Goal: Task Accomplishment & Management: Manage account settings

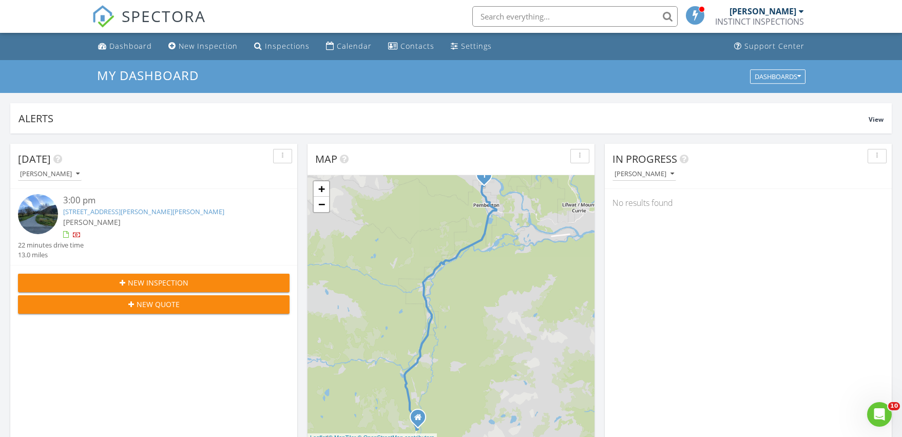
click at [149, 284] on span "New Inspection" at bounding box center [158, 282] width 61 height 11
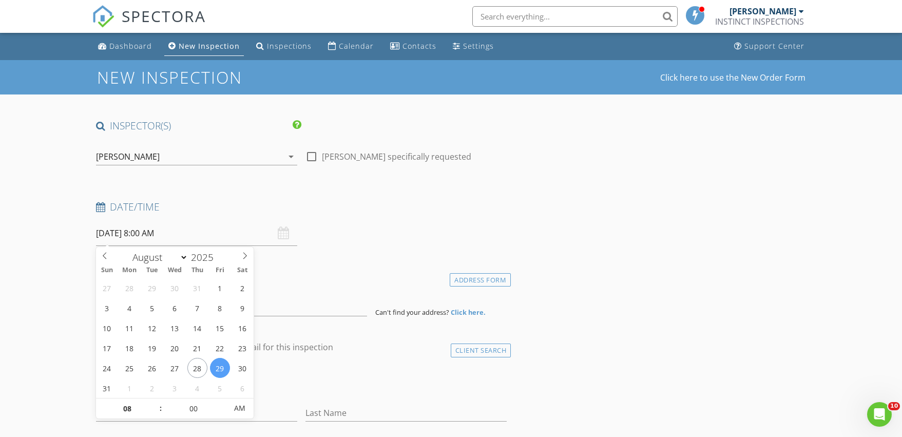
click at [127, 236] on input "29/08/2025 8:00 AM" at bounding box center [196, 233] width 201 height 25
select select "8"
type input "02/09/2025 8:00 AM"
type input "09"
type input "[DATE] 9:00 AM"
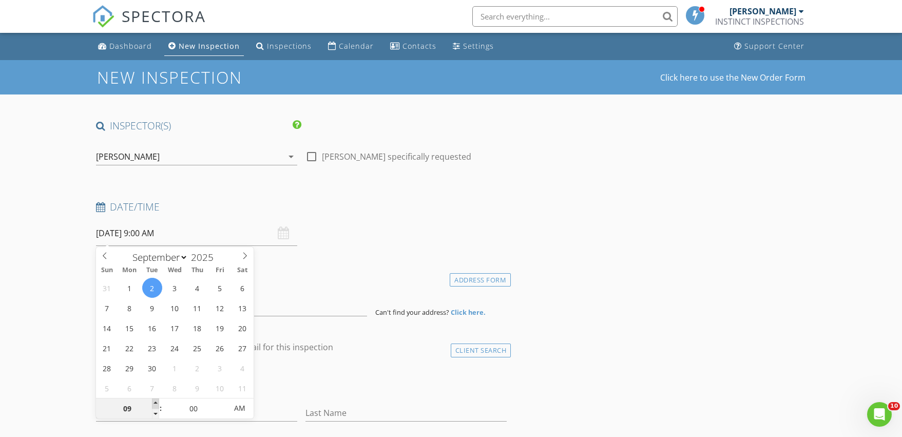
click at [157, 403] on span at bounding box center [155, 403] width 7 height 10
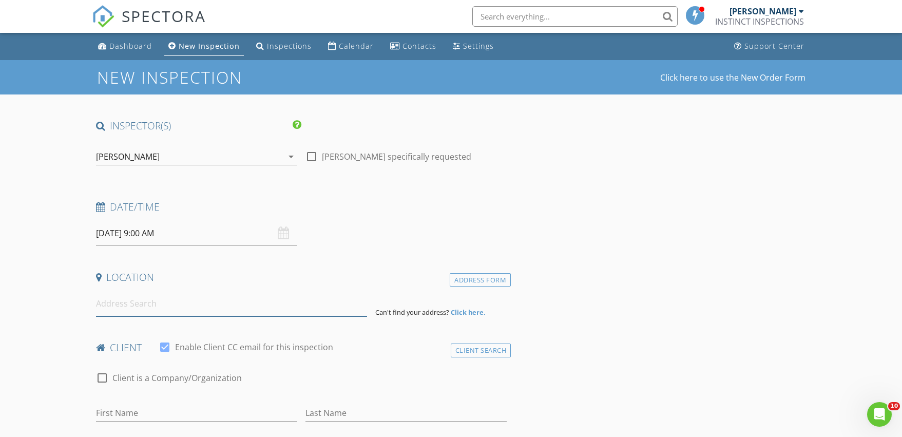
click at [135, 303] on input at bounding box center [231, 303] width 271 height 25
paste input "4910 Spearhead Place"
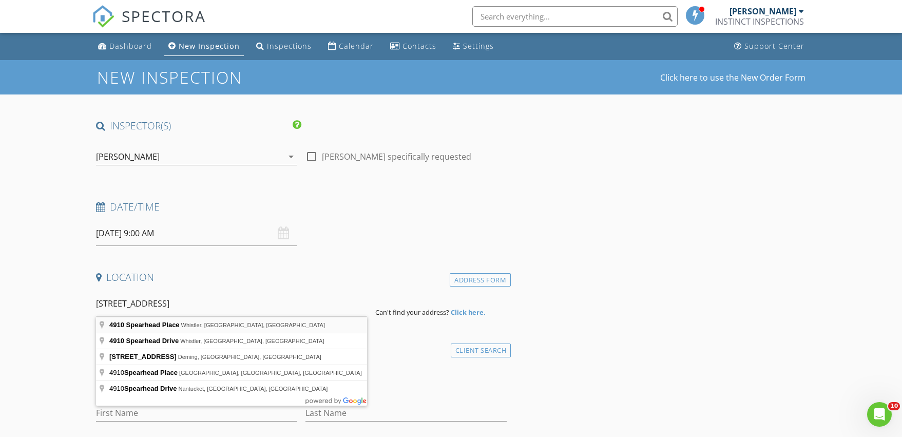
type input "4910 Spearhead Place, Whistler, BC, Canada"
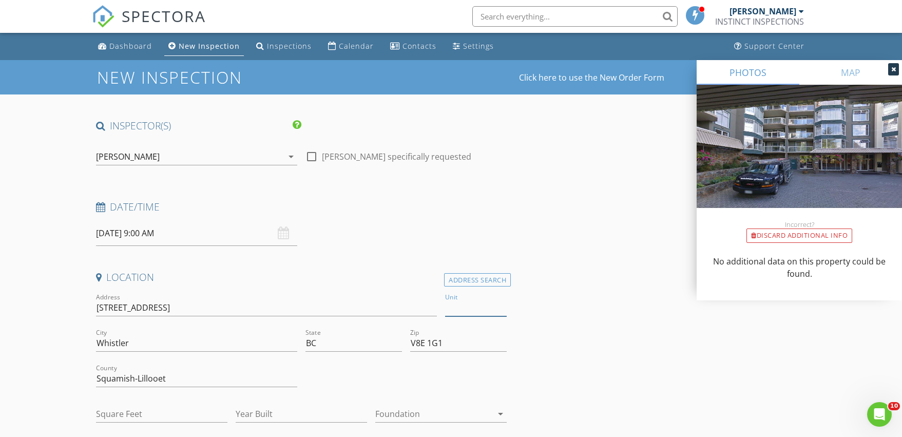
click at [470, 307] on input "Unit" at bounding box center [476, 307] width 62 height 17
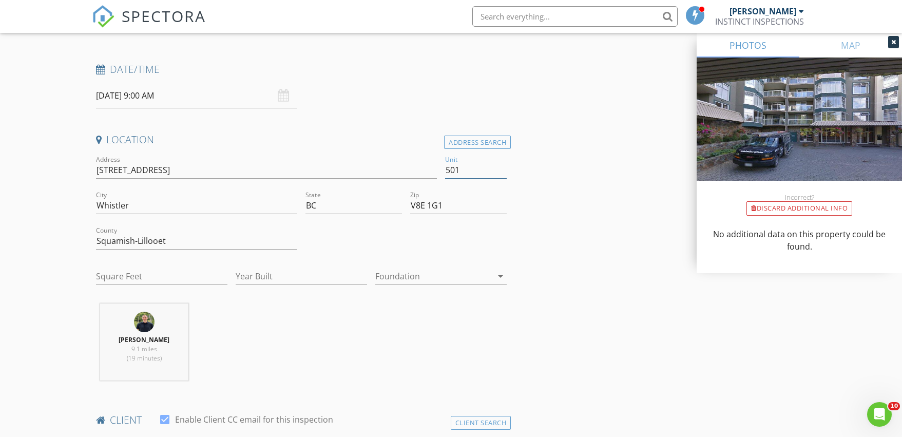
scroll to position [140, 0]
type input "501"
click at [178, 237] on input "Squamish-Lillooet" at bounding box center [196, 239] width 201 height 17
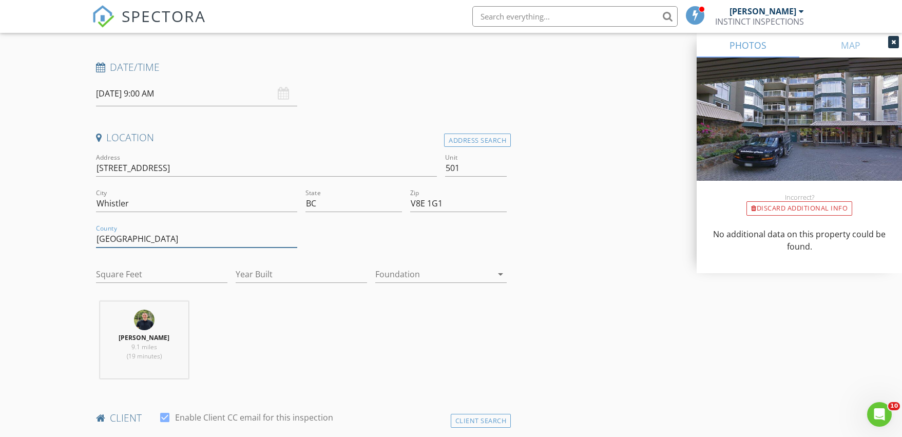
type input "[GEOGRAPHIC_DATA]"
click at [256, 271] on input "Year Built" at bounding box center [301, 274] width 131 height 17
type input "1991"
click at [136, 276] on input "Square Feet" at bounding box center [161, 274] width 131 height 17
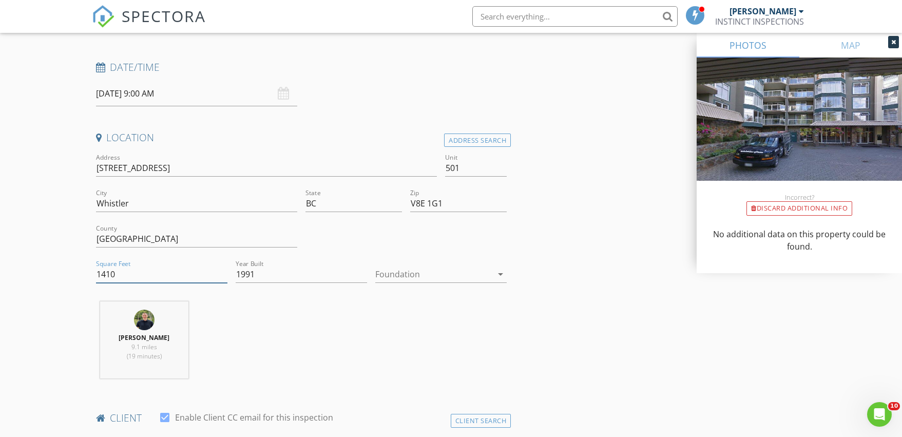
type input "1410"
click at [404, 270] on div at bounding box center [433, 274] width 117 height 16
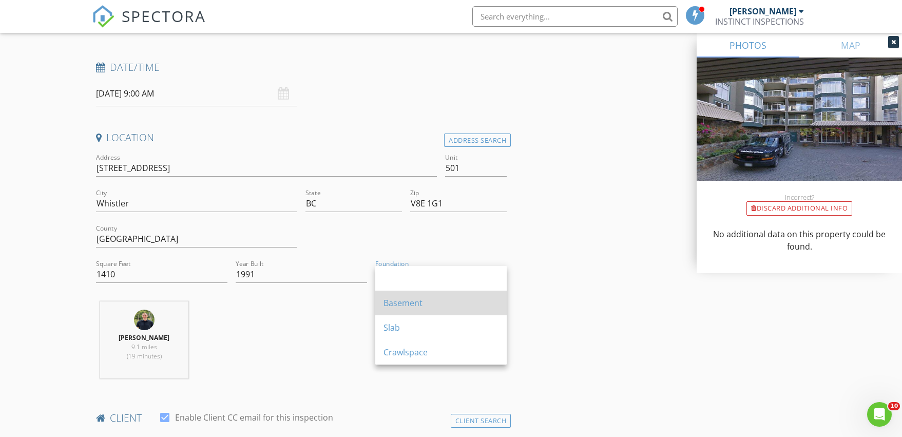
click at [402, 304] on div "Basement" at bounding box center [441, 303] width 115 height 12
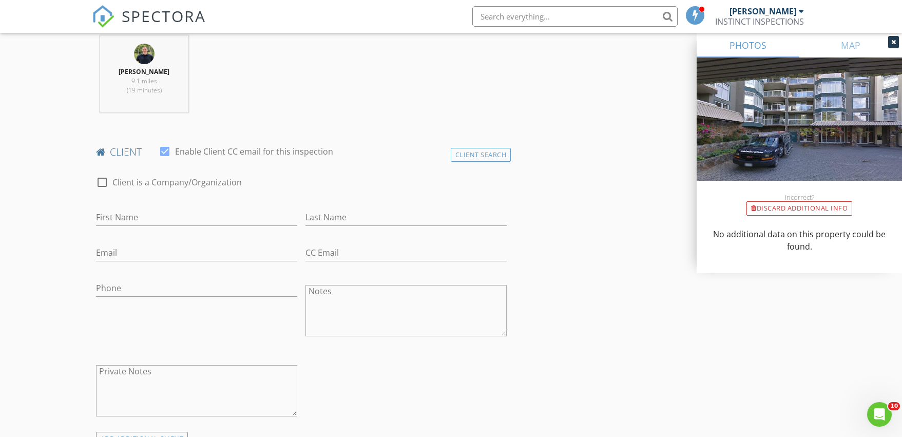
scroll to position [411, 0]
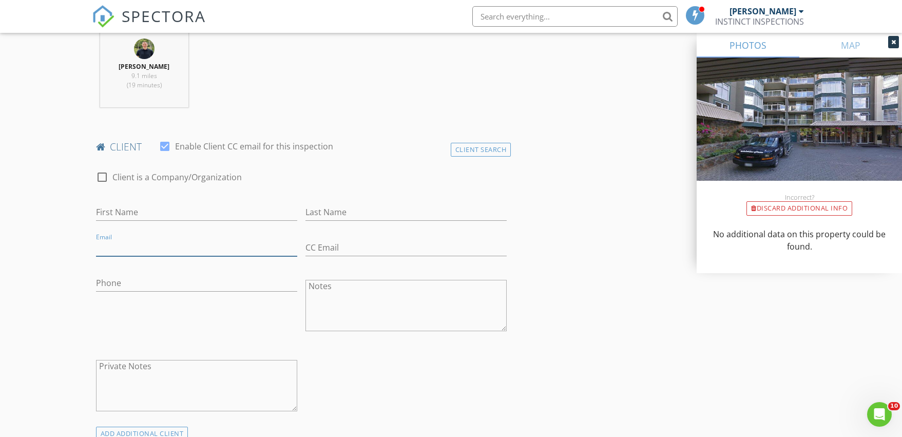
click at [118, 246] on input "Email" at bounding box center [196, 247] width 201 height 17
paste input "acreixell@cretumpartners.com"
type input "acreixell@cretumpartners.com"
click at [129, 213] on input "First Name" at bounding box center [196, 212] width 201 height 17
click at [107, 213] on input "Alanjandro" at bounding box center [196, 212] width 201 height 17
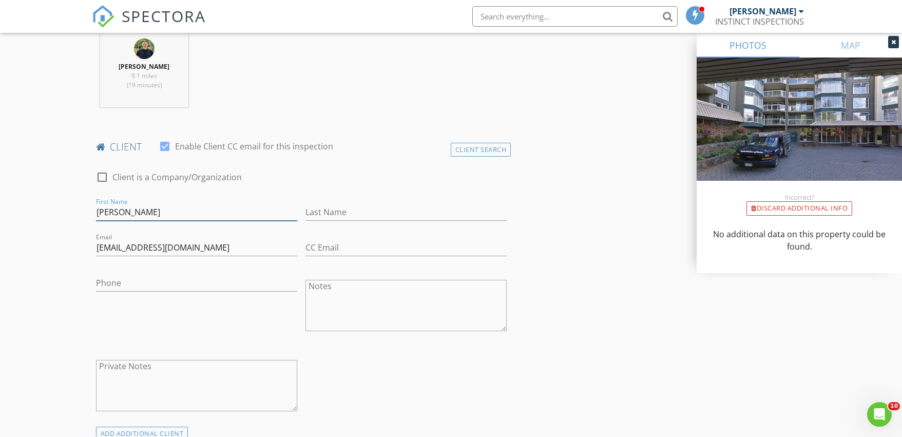
type input "Alenjandro"
click at [334, 204] on input "Last Name" at bounding box center [405, 212] width 201 height 17
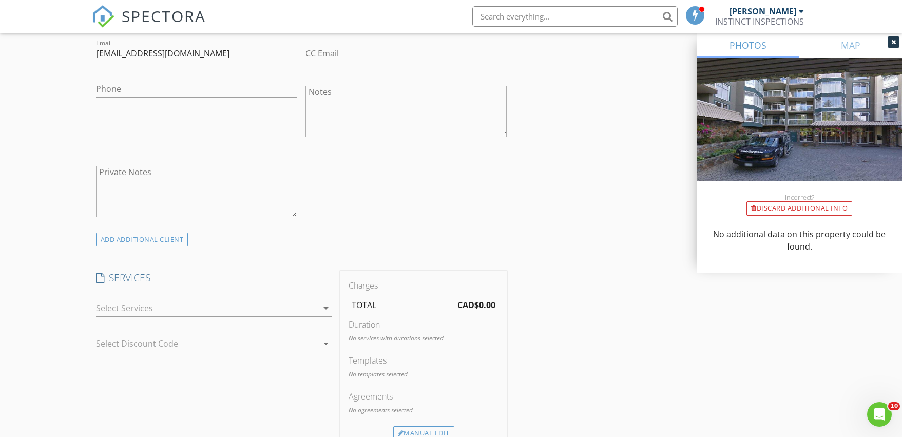
scroll to position [609, 0]
type input "Creixell"
click at [122, 303] on div at bounding box center [207, 304] width 222 height 16
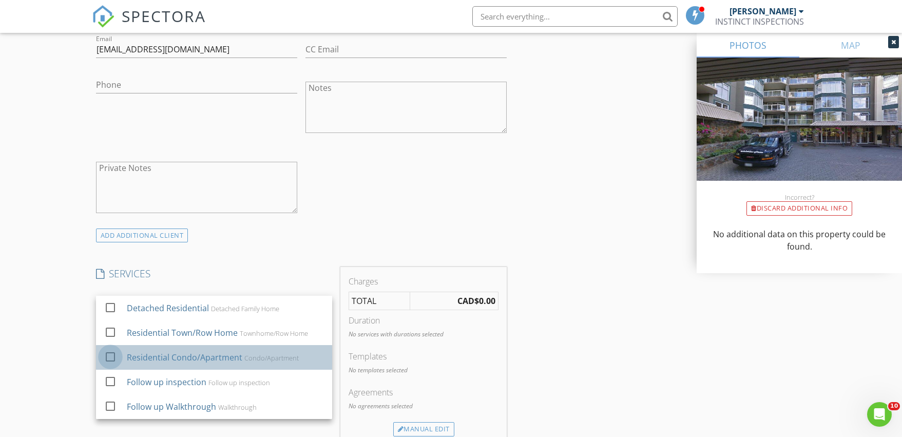
click at [110, 358] on div at bounding box center [110, 356] width 17 height 17
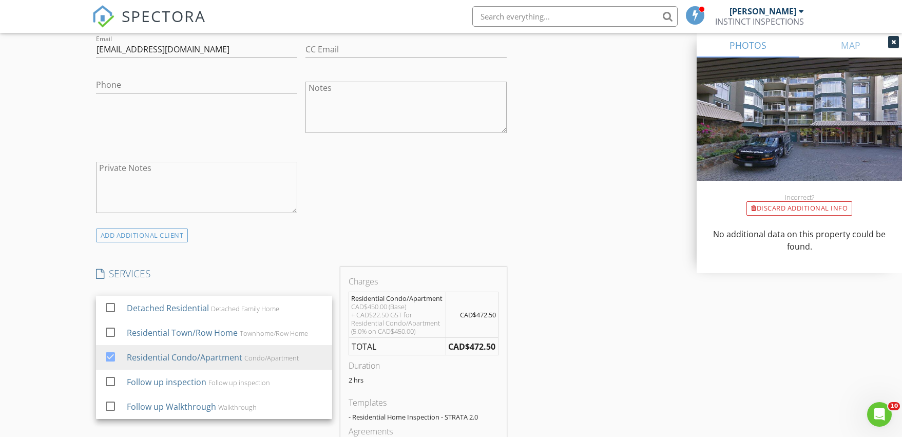
click at [58, 285] on div "New Inspection Click here to use the New Order Form INSPECTOR(S) check_box Dane…" at bounding box center [451, 350] width 902 height 1799
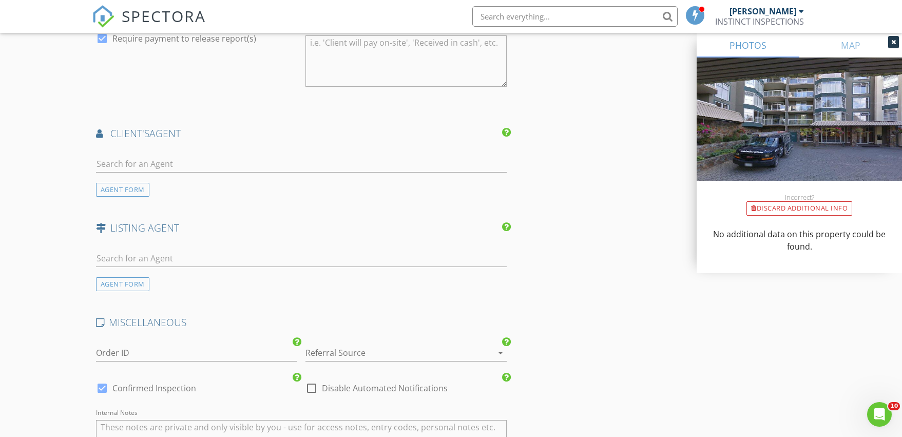
scroll to position [1199, 0]
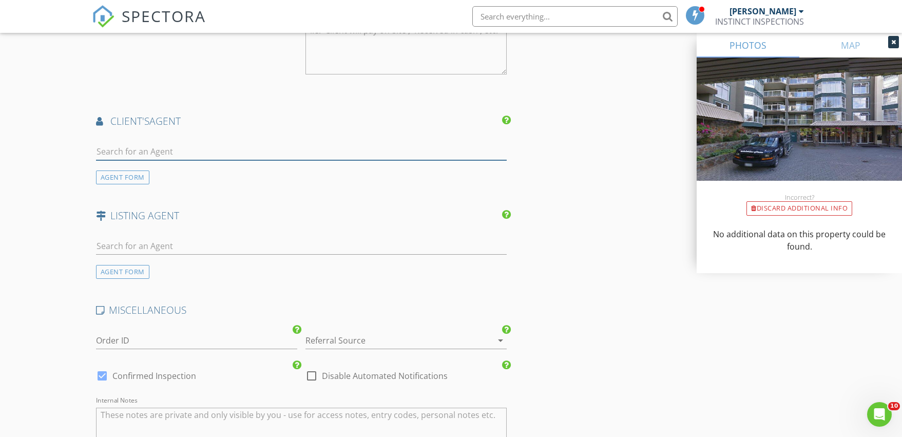
click at [121, 151] on input "text" at bounding box center [301, 151] width 411 height 17
type input "Sadie"
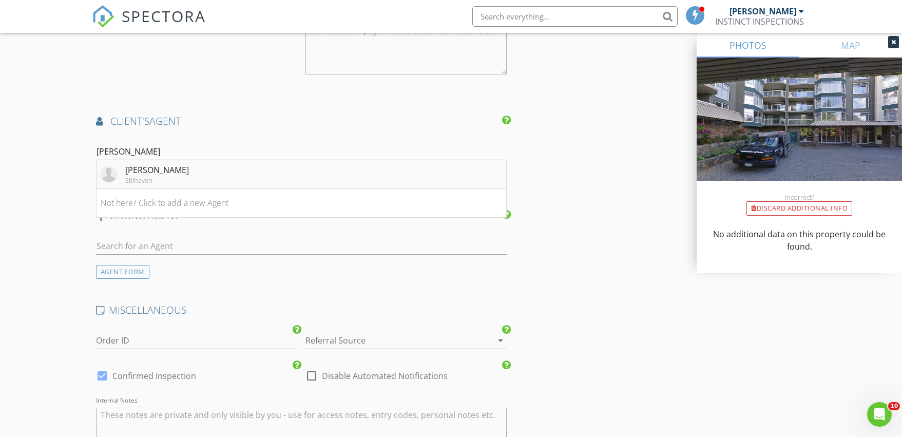
click at [133, 172] on div "Sadie Brubaker" at bounding box center [157, 170] width 64 height 12
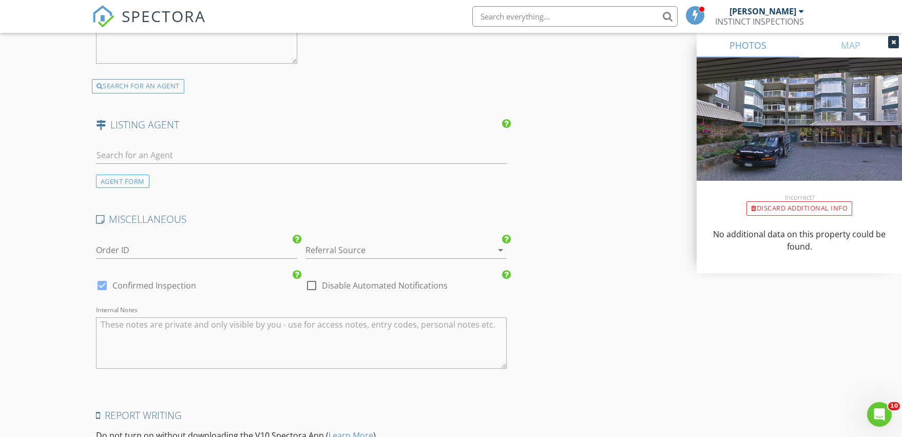
scroll to position [1528, 0]
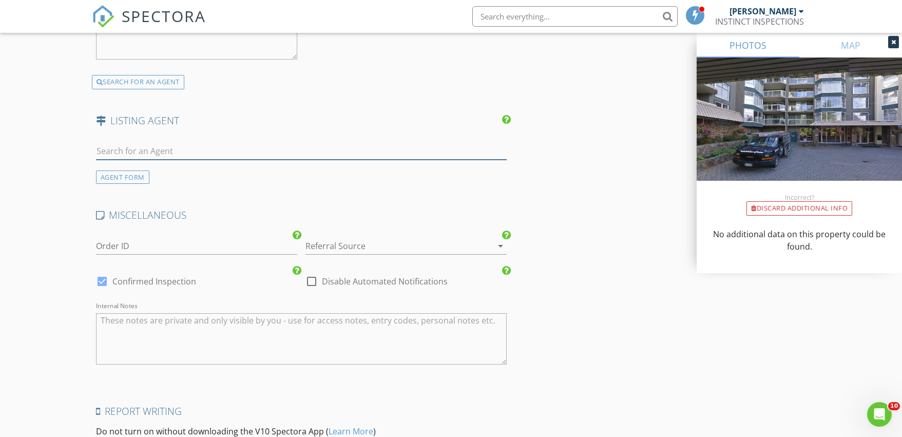
click at [126, 151] on input "text" at bounding box center [301, 151] width 411 height 17
type input "john"
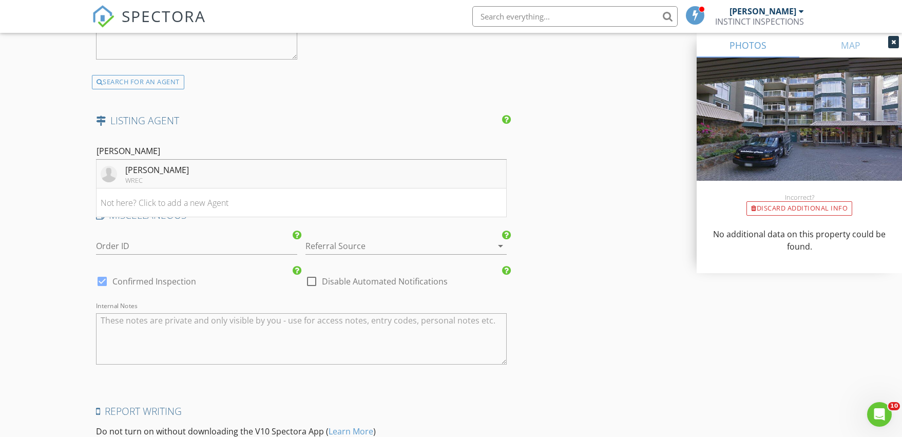
click at [139, 171] on div "John Ryan" at bounding box center [157, 170] width 64 height 12
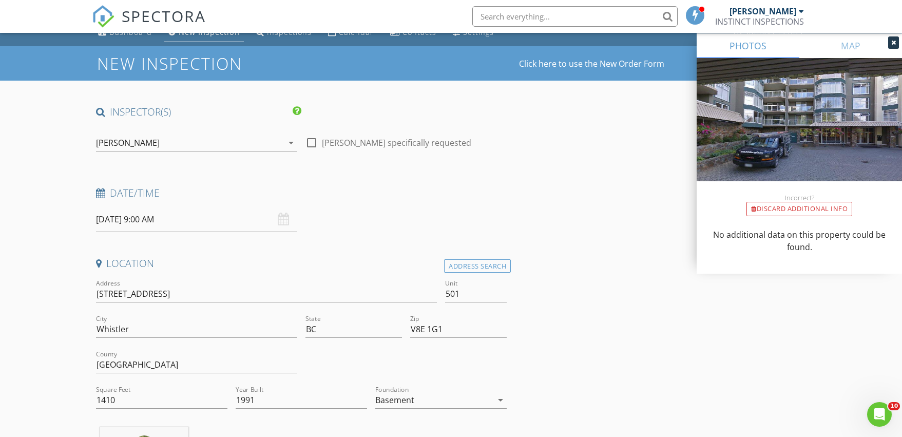
scroll to position [0, 0]
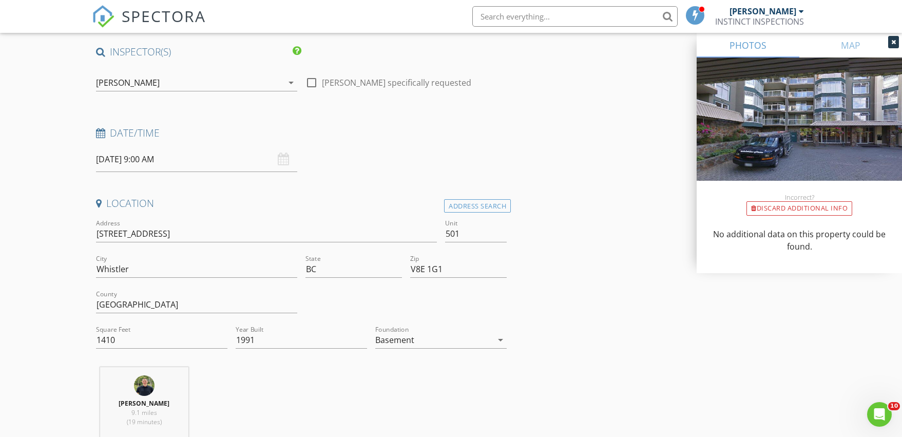
scroll to position [75, 0]
click at [171, 229] on input "4910 Spearhead Pl" at bounding box center [266, 232] width 341 height 17
type input "4910 Spearhead Place"
click at [125, 338] on input "Square Feet" at bounding box center [161, 338] width 131 height 17
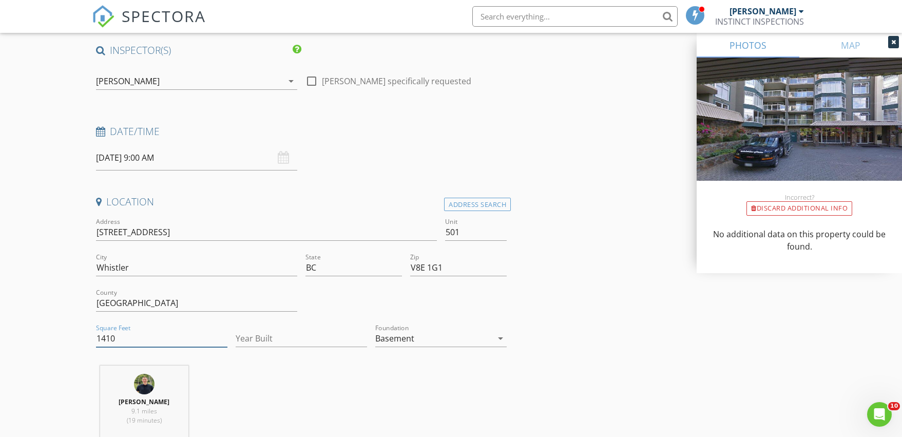
type input "1410"
click at [273, 335] on input "Year Built" at bounding box center [301, 338] width 131 height 17
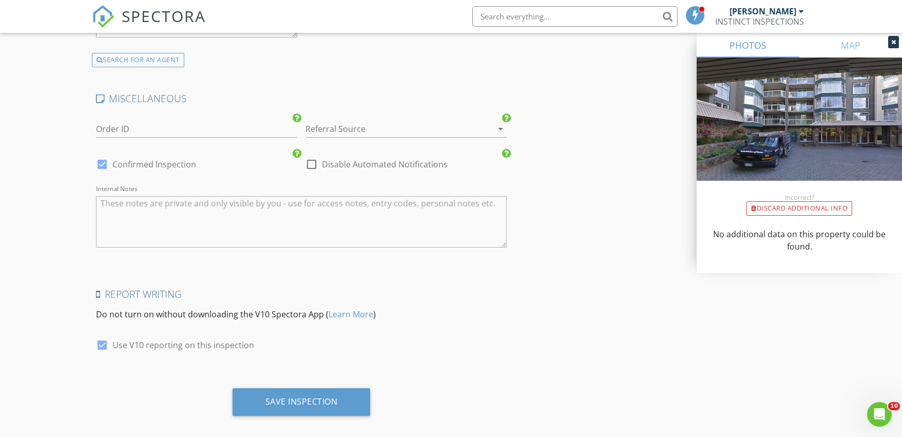
scroll to position [1890, 0]
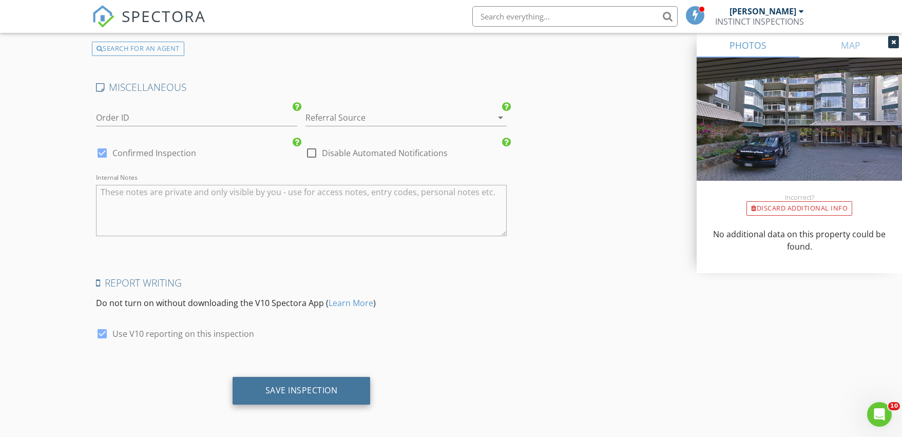
type input "1991"
click at [292, 386] on div "Save Inspection" at bounding box center [301, 390] width 72 height 10
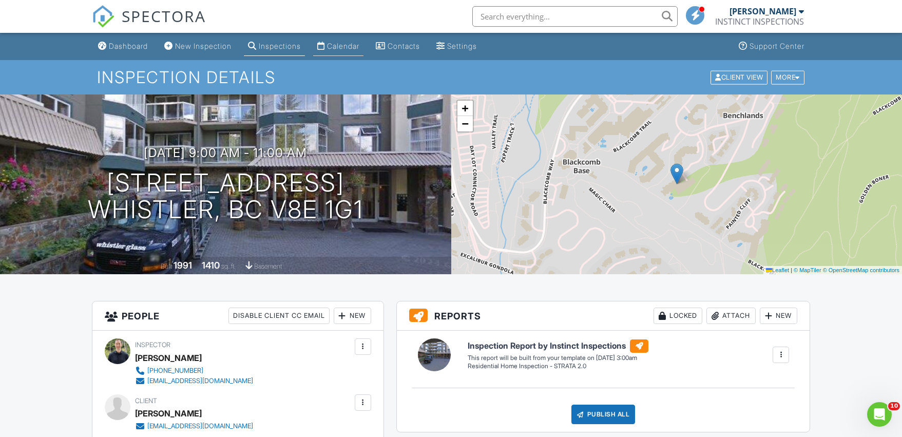
click at [341, 44] on div "Calendar" at bounding box center [343, 46] width 32 height 9
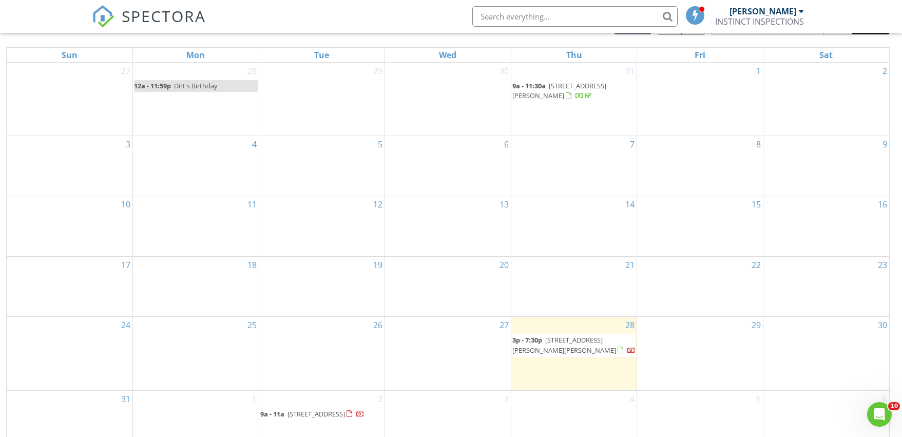
scroll to position [137, 0]
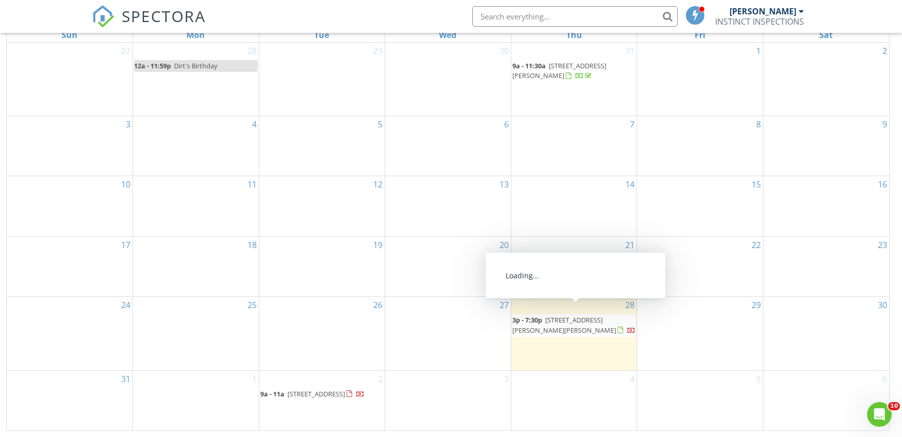
click at [567, 315] on span "1360 Collins Rd, Pemberton V0N 0A7" at bounding box center [564, 324] width 104 height 19
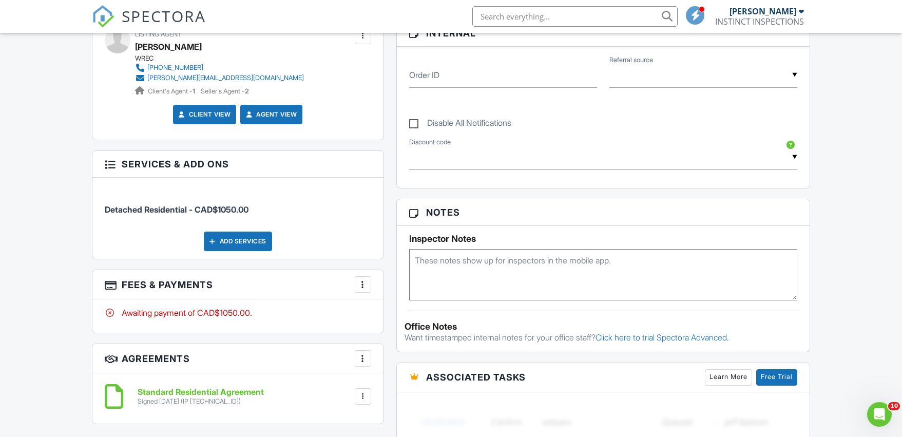
scroll to position [501, 0]
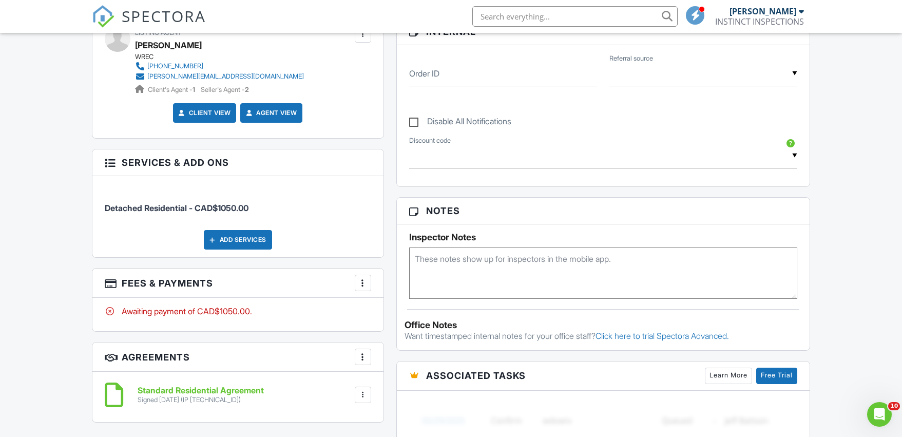
click at [434, 262] on textarea at bounding box center [603, 272] width 389 height 51
paste textarea "code for the door is 9041"
click at [70, 243] on div "Dashboard New Inspection Inspections Calendar Contacts Settings Support Center …" at bounding box center [451, 212] width 902 height 1361
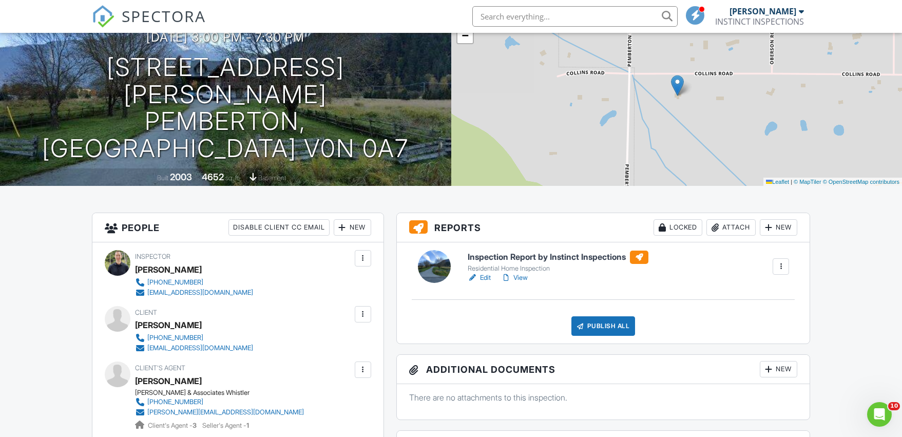
scroll to position [0, 0]
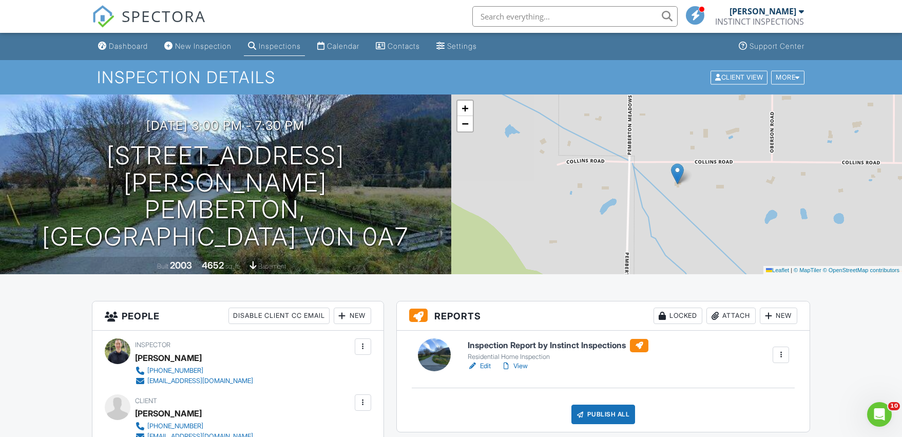
type textarea "The code for the door is 9041"
click at [561, 45] on div "Dashboard New Inspection Inspections Calendar Contacts Settings Support Center" at bounding box center [451, 46] width 719 height 27
